Goal: Find specific page/section: Find specific page/section

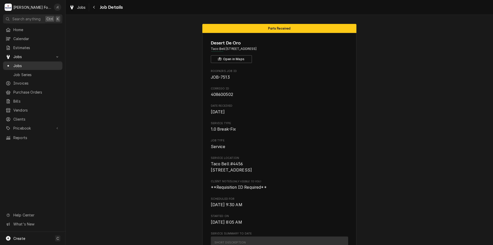
click at [19, 65] on span "Jobs" at bounding box center [36, 65] width 47 height 5
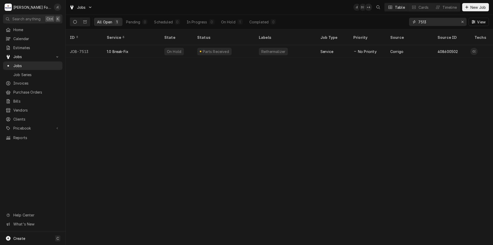
drag, startPoint x: 430, startPoint y: 20, endPoint x: 384, endPoint y: 24, distance: 46.2
click at [387, 24] on div "All Open 1 Pending 0 Scheduled 0 In Progress 0 On Hold 1 Completed 0 7513 View" at bounding box center [279, 22] width 419 height 14
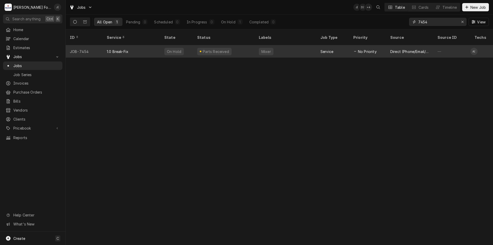
type input "7454"
click at [234, 46] on div "Parts Received" at bounding box center [224, 51] width 62 height 12
